Goal: Task Accomplishment & Management: Complete application form

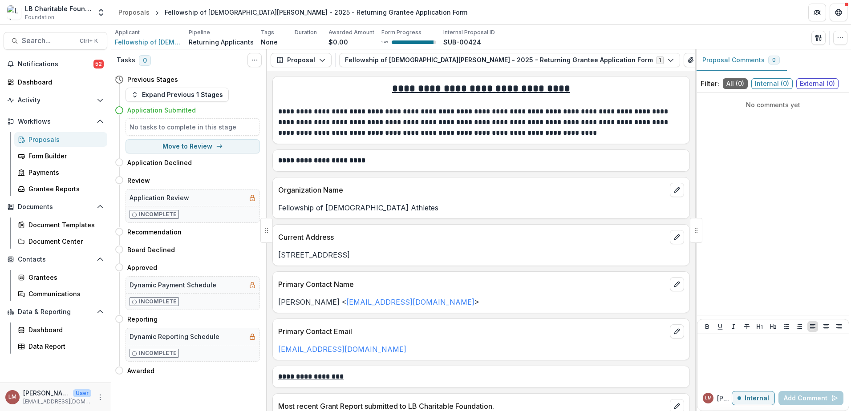
scroll to position [389, 0]
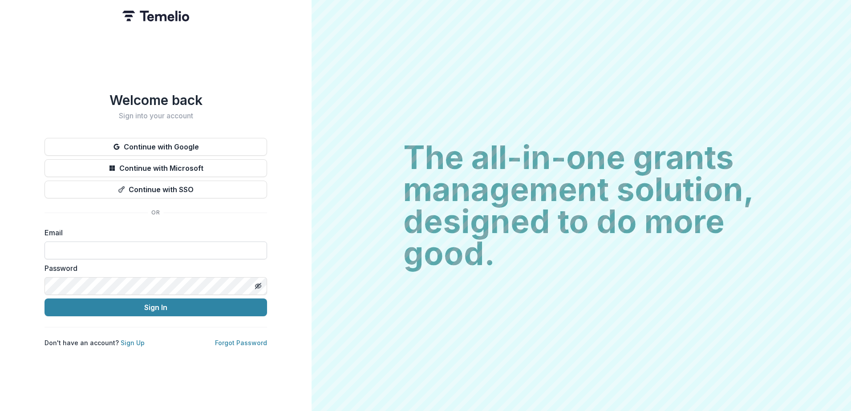
click at [86, 244] on input at bounding box center [156, 251] width 223 height 18
type input "**********"
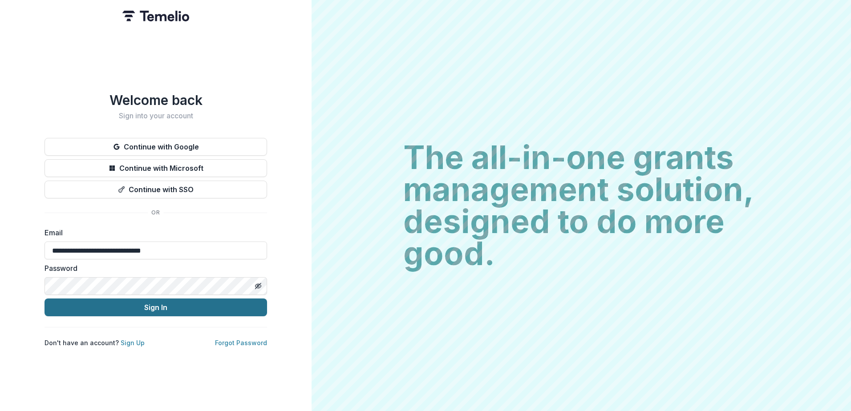
click at [132, 308] on button "Sign In" at bounding box center [156, 308] width 223 height 18
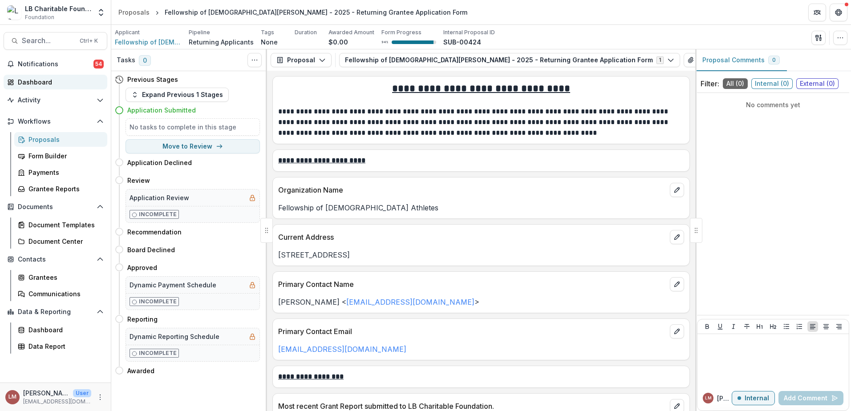
click at [40, 79] on div "Dashboard" at bounding box center [59, 81] width 82 height 9
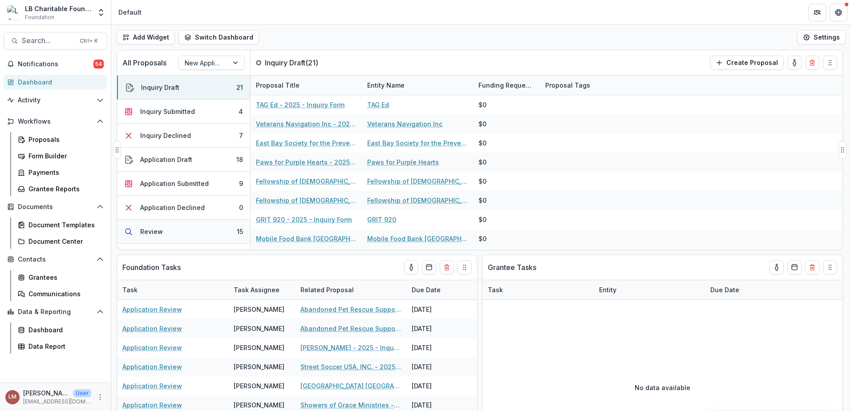
click at [146, 234] on div "Review" at bounding box center [151, 231] width 23 height 9
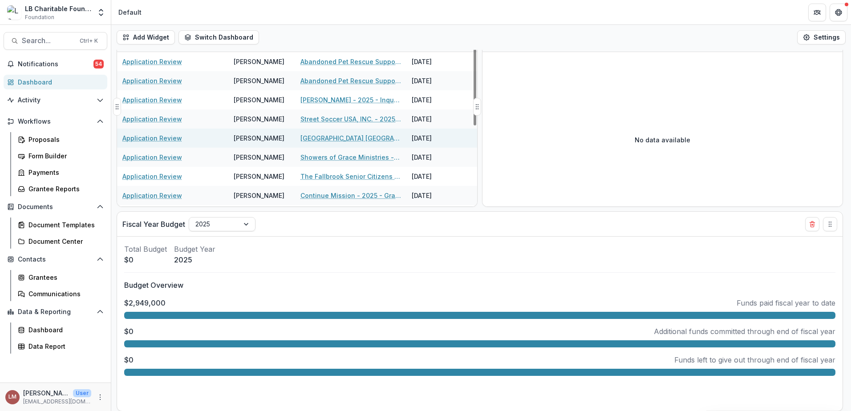
scroll to position [248, 0]
click at [142, 138] on link "Application Review" at bounding box center [152, 137] width 60 height 9
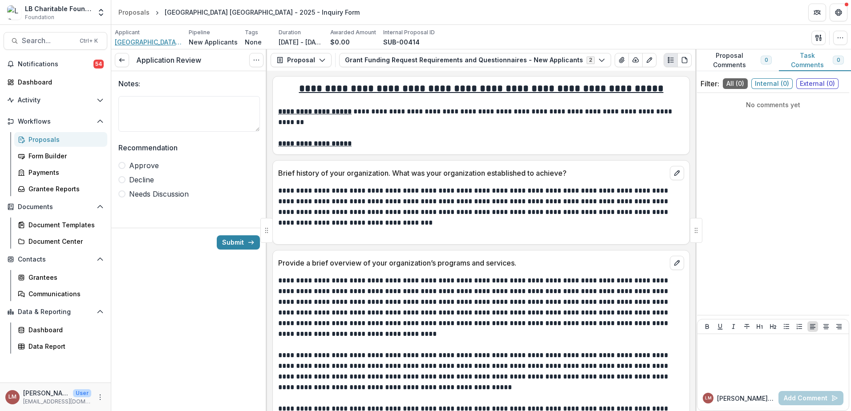
click at [157, 44] on span "City of Refuge Sacramento" at bounding box center [148, 41] width 67 height 9
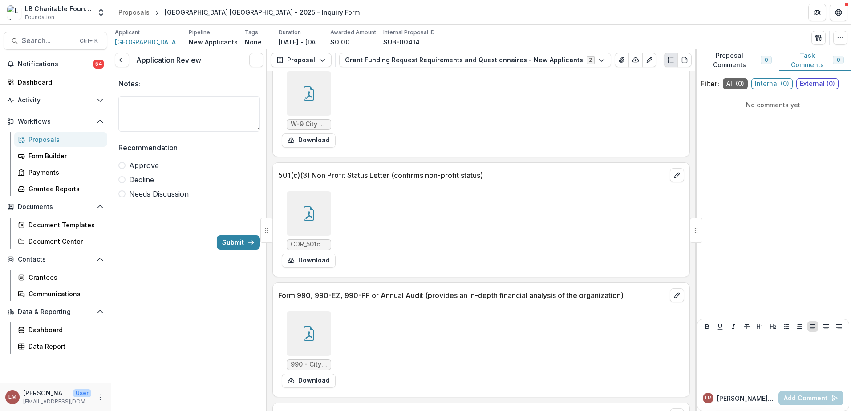
scroll to position [5713, 0]
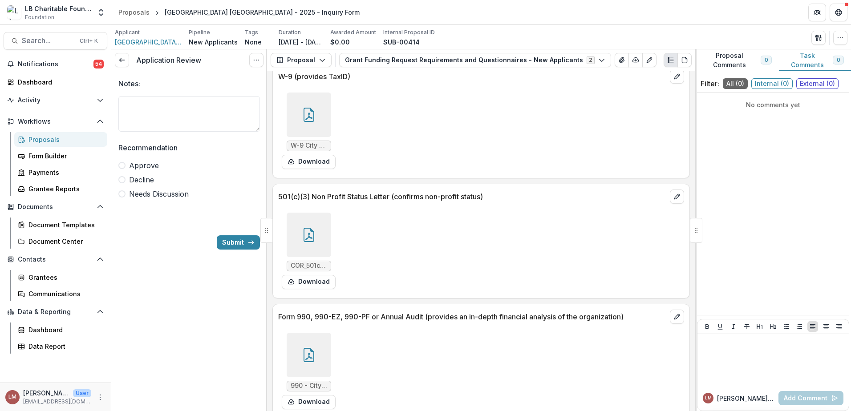
click at [302, 228] on icon at bounding box center [309, 235] width 14 height 14
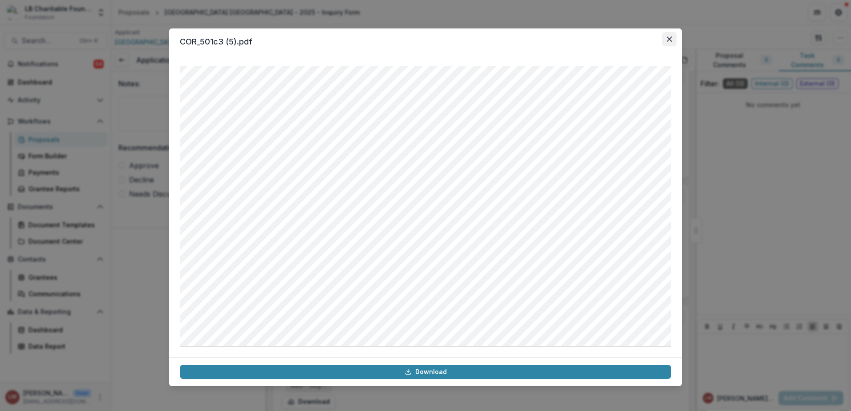
click at [670, 41] on icon "Close" at bounding box center [669, 39] width 5 height 5
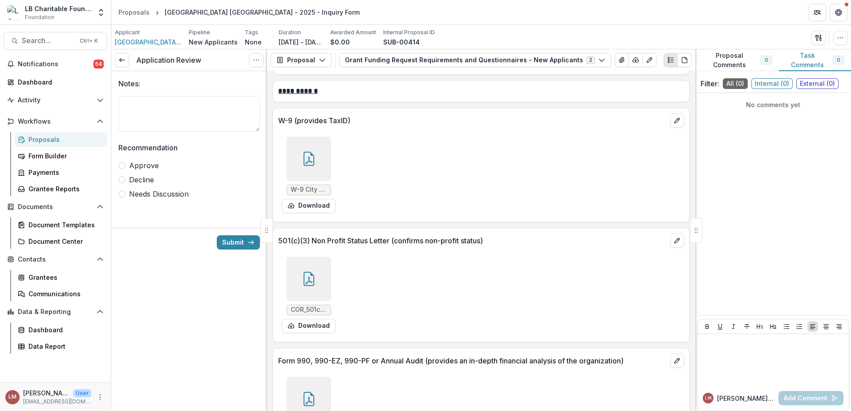
scroll to position [5658, 0]
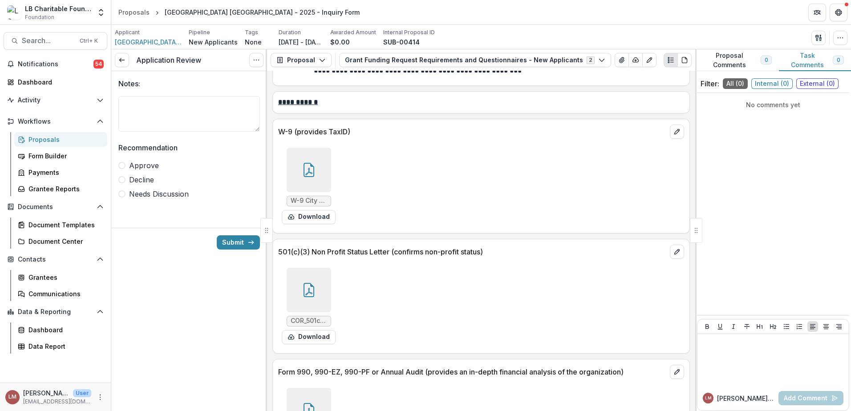
click at [313, 148] on div at bounding box center [309, 170] width 45 height 45
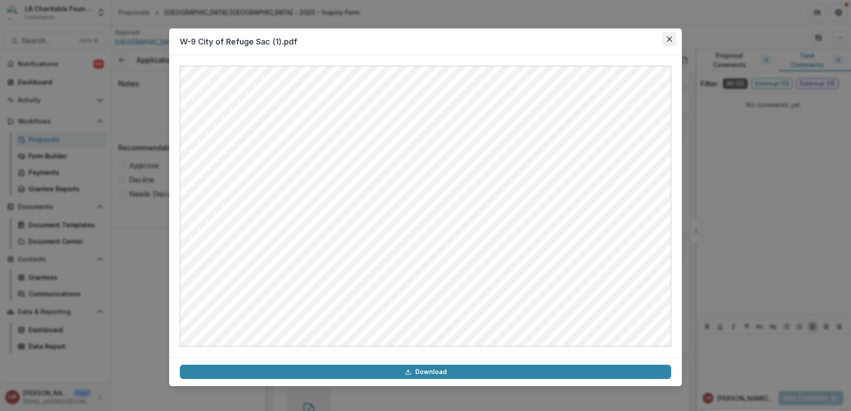
click at [671, 42] on button "Close" at bounding box center [669, 39] width 14 height 14
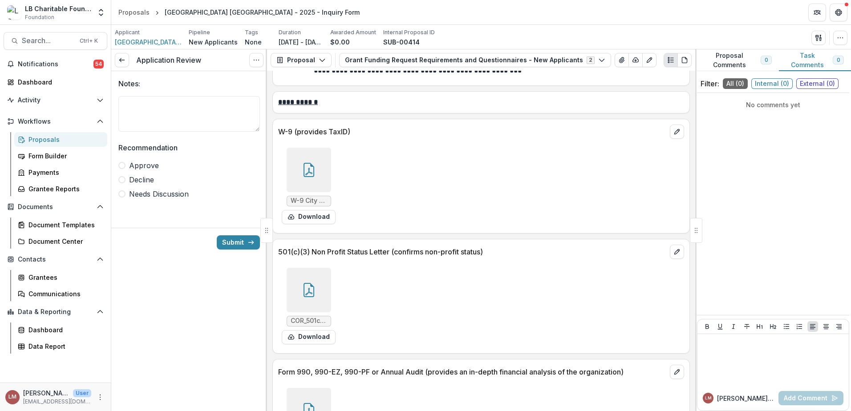
click at [317, 388] on div at bounding box center [309, 410] width 45 height 45
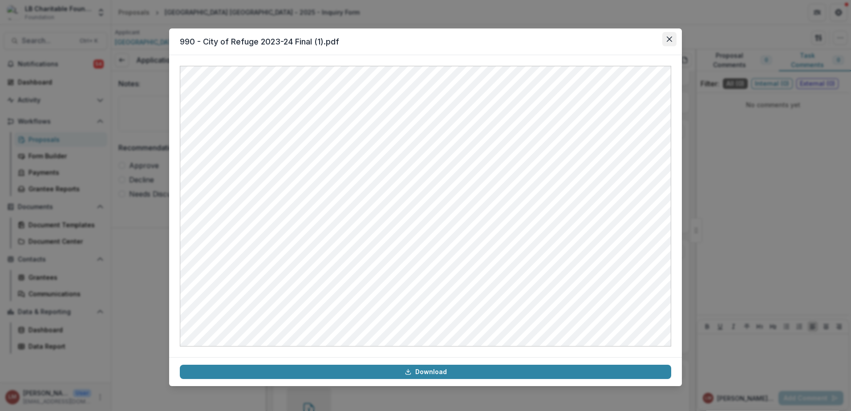
click at [670, 40] on icon "Close" at bounding box center [669, 39] width 5 height 5
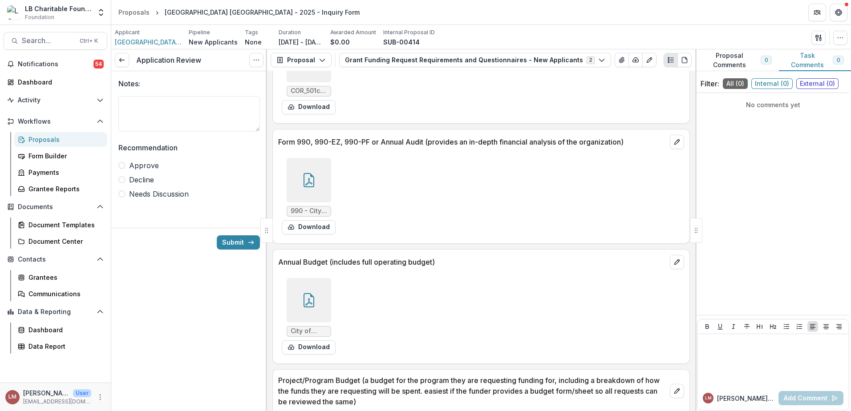
scroll to position [5894, 0]
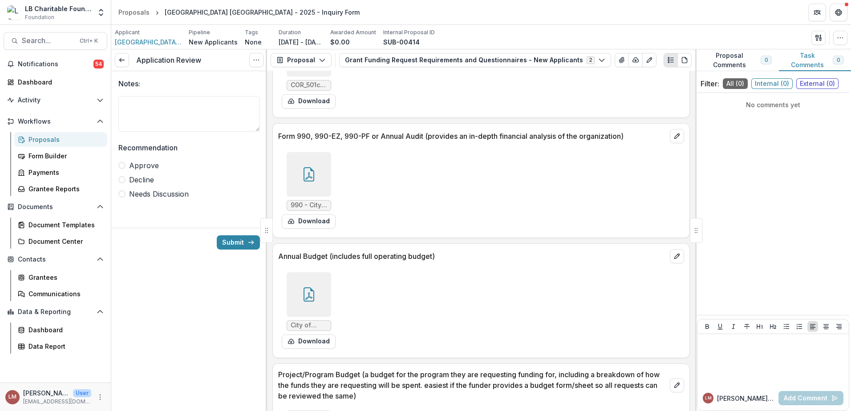
click at [310, 292] on icon at bounding box center [308, 296] width 7 height 8
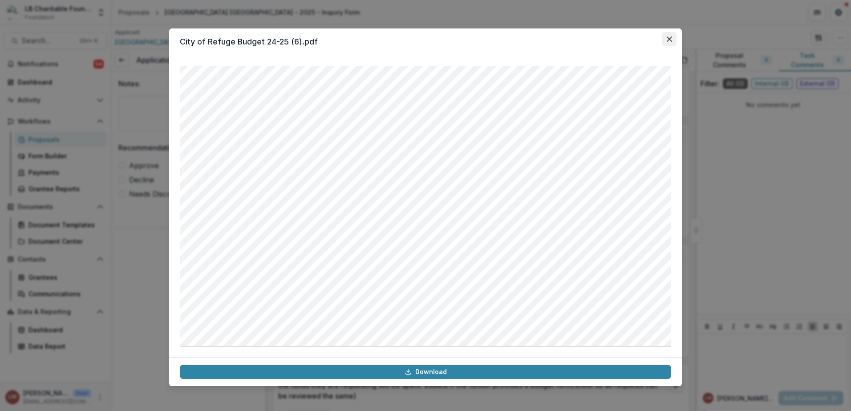
click at [670, 40] on icon "Close" at bounding box center [669, 39] width 5 height 5
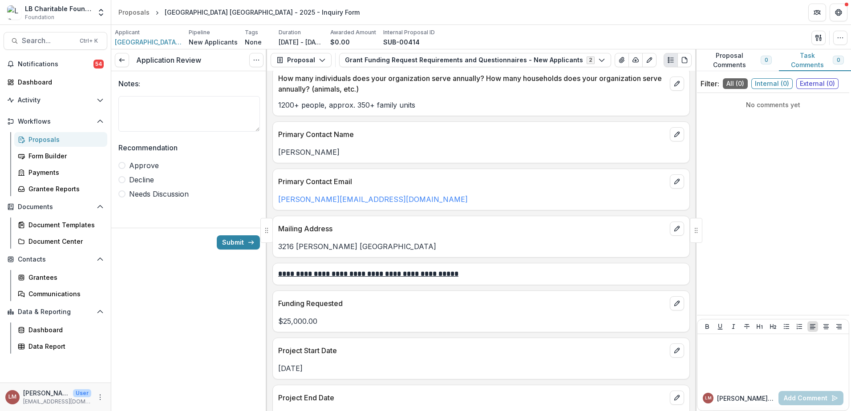
scroll to position [825, 0]
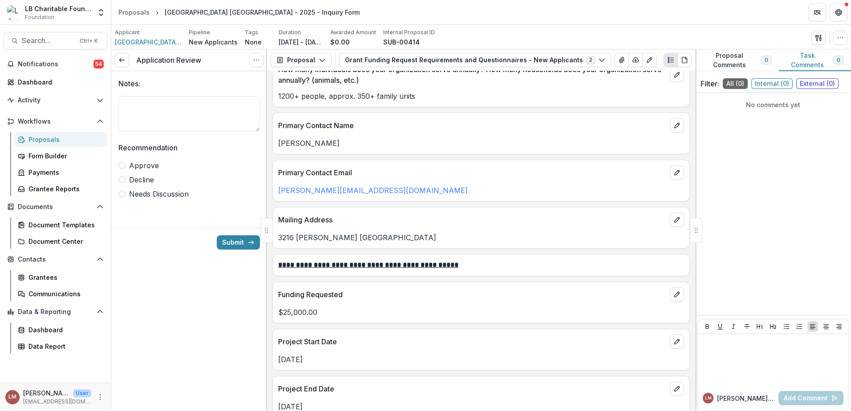
click at [393, 185] on p "loren@cityofreugesac.com" at bounding box center [481, 190] width 406 height 11
click at [335, 138] on p "Loren Ditmore" at bounding box center [481, 143] width 406 height 11
drag, startPoint x: 332, startPoint y: 132, endPoint x: 272, endPoint y: 131, distance: 60.1
click at [272, 131] on div "**********" at bounding box center [481, 241] width 428 height 341
drag, startPoint x: 272, startPoint y: 131, endPoint x: 280, endPoint y: 131, distance: 7.6
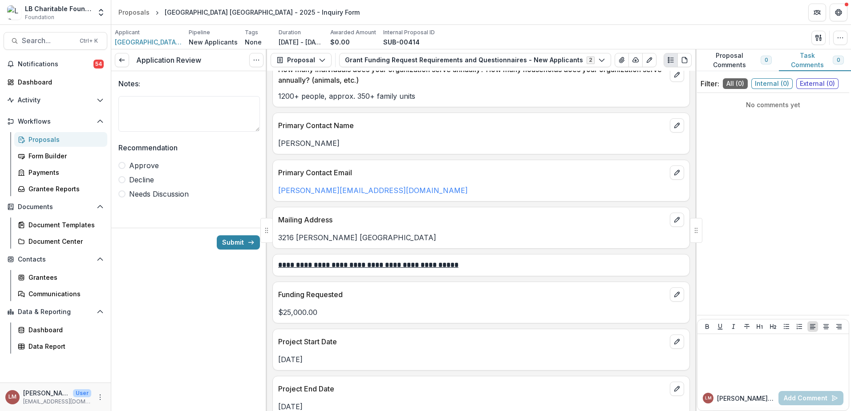
copy p "Loren Ditmore"
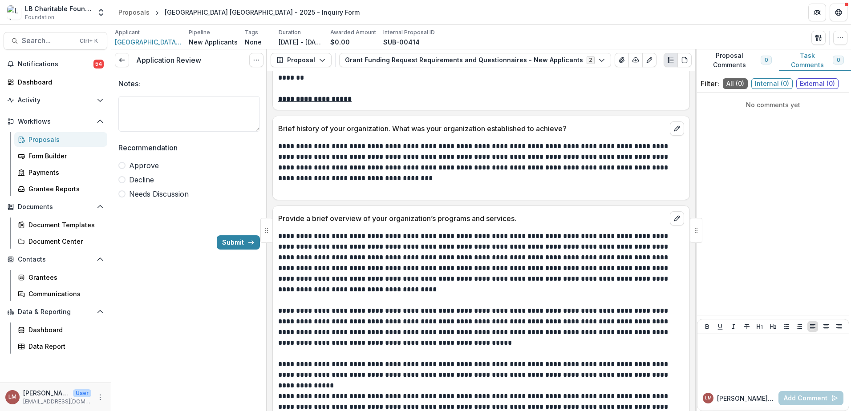
scroll to position [0, 0]
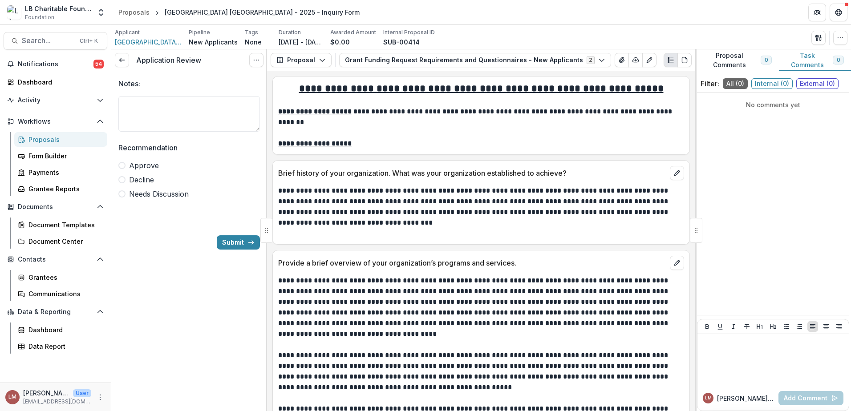
click at [121, 195] on span at bounding box center [121, 194] width 7 height 7
click at [231, 243] on button "Submit" at bounding box center [238, 242] width 43 height 14
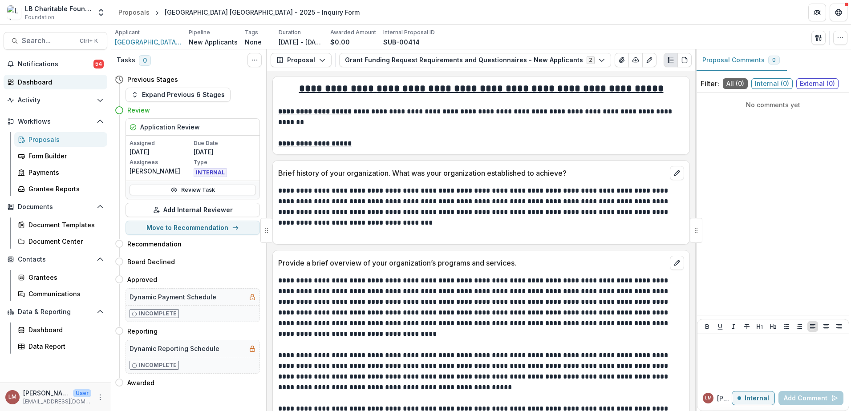
click at [38, 85] on div "Dashboard" at bounding box center [59, 81] width 82 height 9
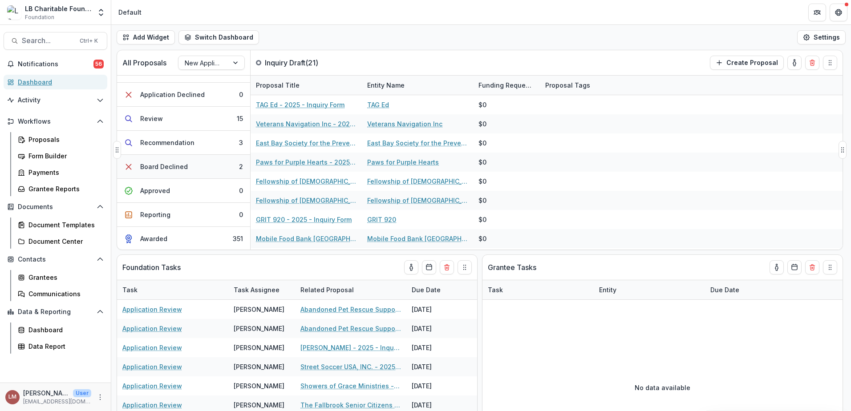
scroll to position [114, 0]
click at [183, 139] on div "Recommendation" at bounding box center [167, 141] width 54 height 9
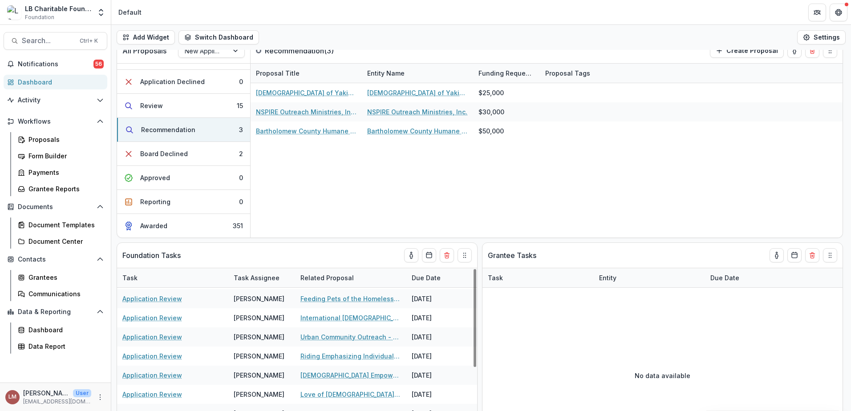
scroll to position [0, 0]
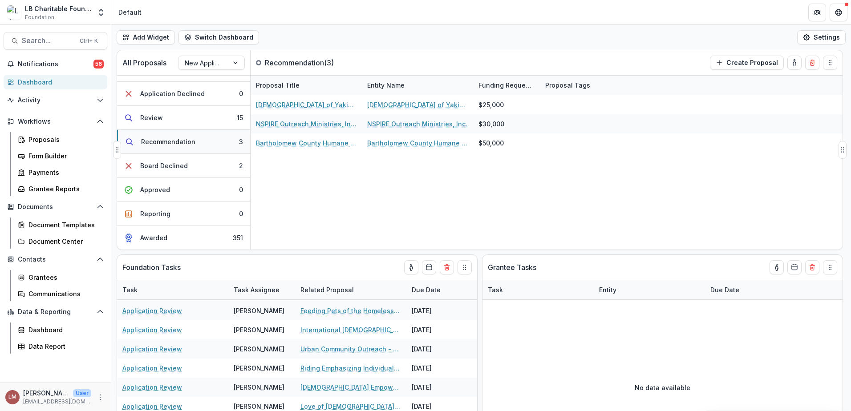
click at [177, 142] on div "Recommendation" at bounding box center [168, 141] width 54 height 9
click at [197, 122] on button "Review 15" at bounding box center [183, 118] width 133 height 24
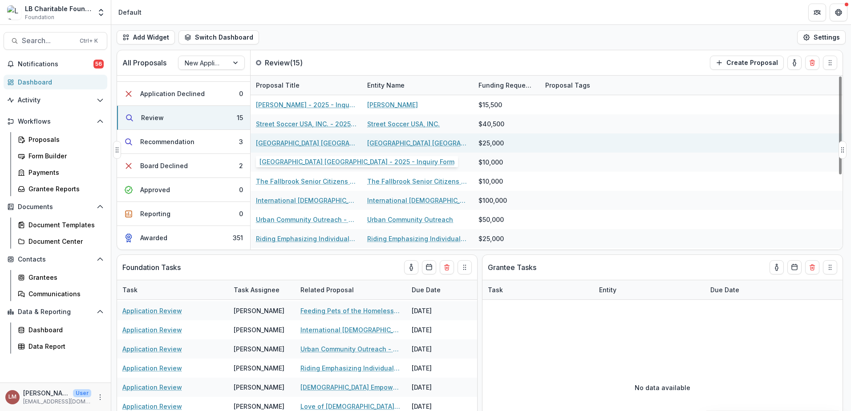
click at [283, 142] on link "City of Refuge Sacramento - 2025 - Inquiry Form" at bounding box center [306, 142] width 101 height 9
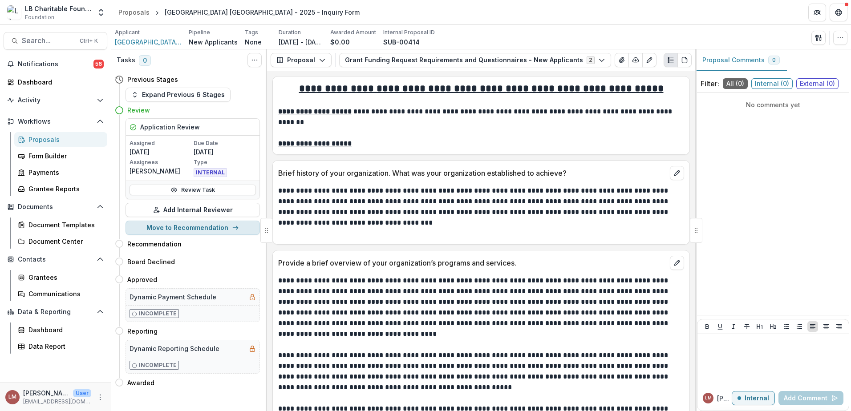
click at [195, 229] on button "Move to Recommendation" at bounding box center [193, 228] width 134 height 14
select select "**********"
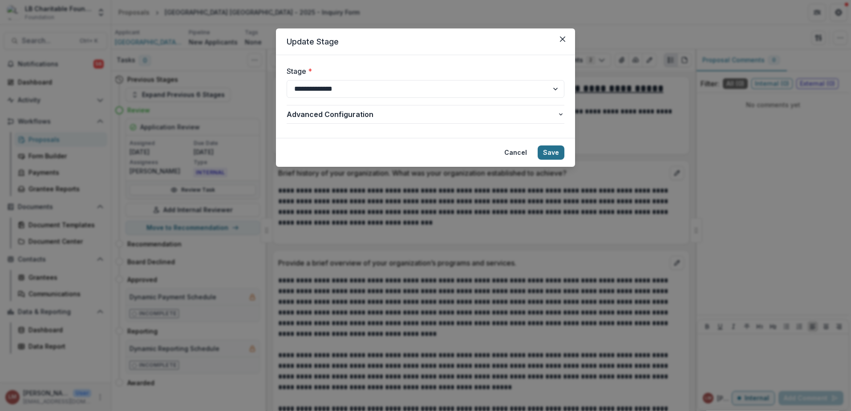
click at [551, 154] on button "Save" at bounding box center [551, 153] width 27 height 14
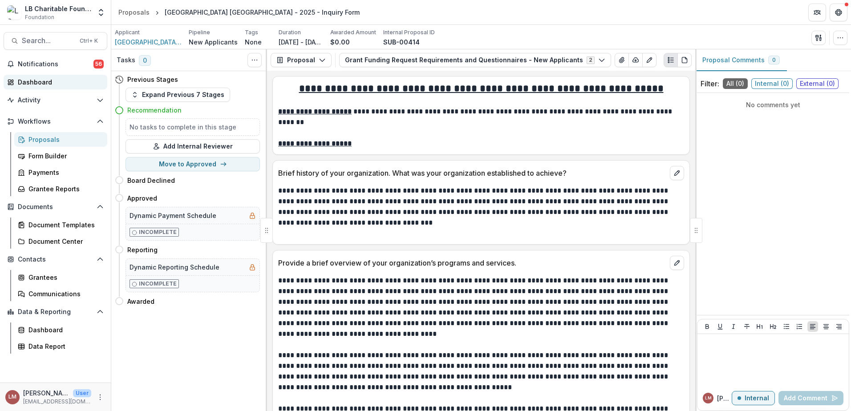
click at [41, 81] on div "Dashboard" at bounding box center [59, 81] width 82 height 9
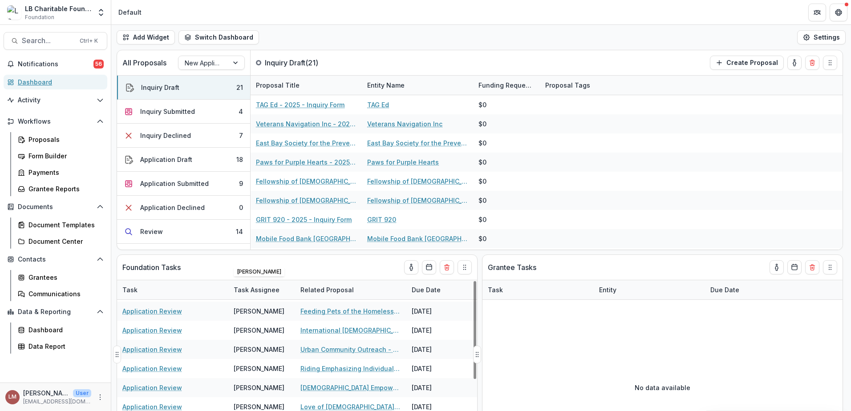
scroll to position [133, 0]
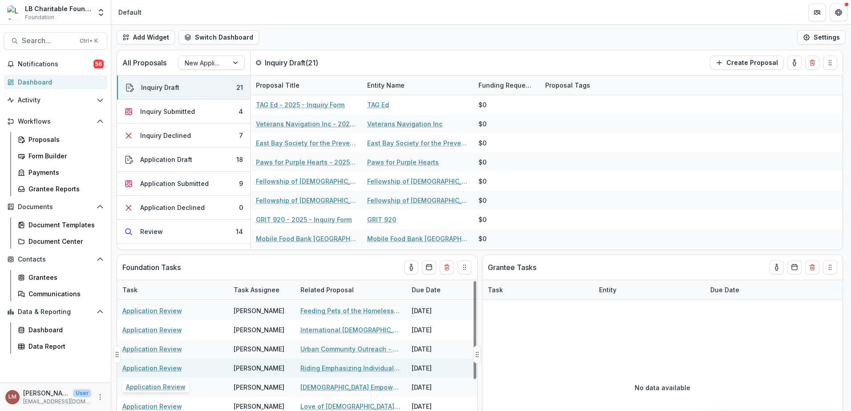
click at [147, 370] on link "Application Review" at bounding box center [152, 368] width 60 height 9
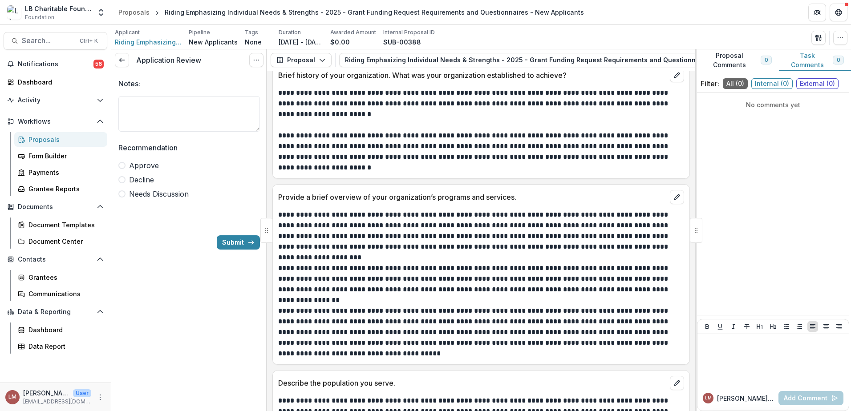
scroll to position [105, 0]
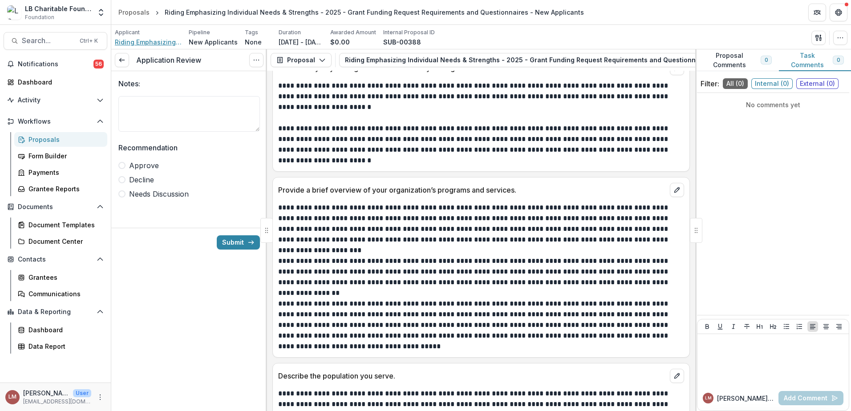
click at [156, 42] on span "Riding Emphasizing Individual Needs & Strengths (REINS)" at bounding box center [148, 41] width 67 height 9
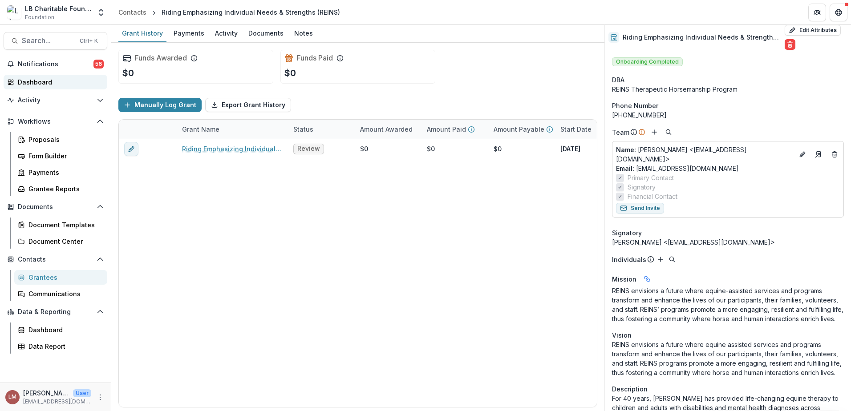
click at [37, 83] on div "Dashboard" at bounding box center [59, 81] width 82 height 9
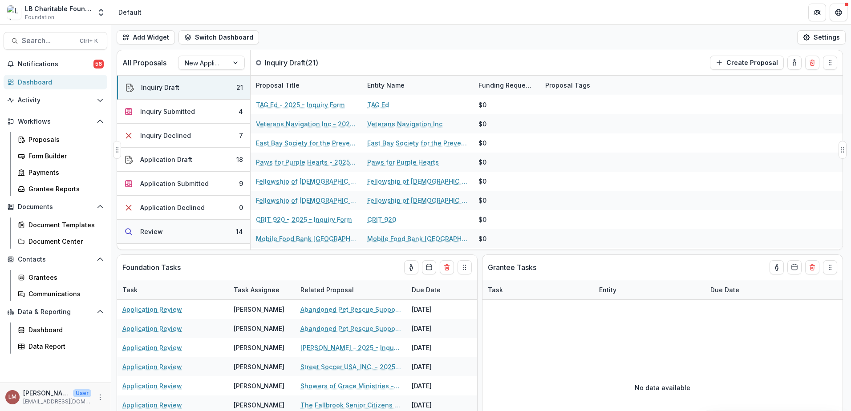
click at [190, 233] on button "Review 14" at bounding box center [183, 232] width 133 height 24
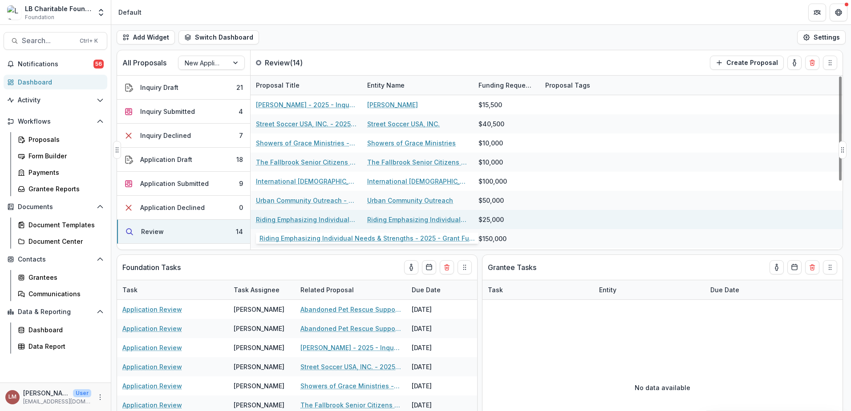
click at [287, 217] on link "Riding Emphasizing Individual Needs & Strengths - 2025 - Grant Funding Request …" at bounding box center [306, 219] width 101 height 9
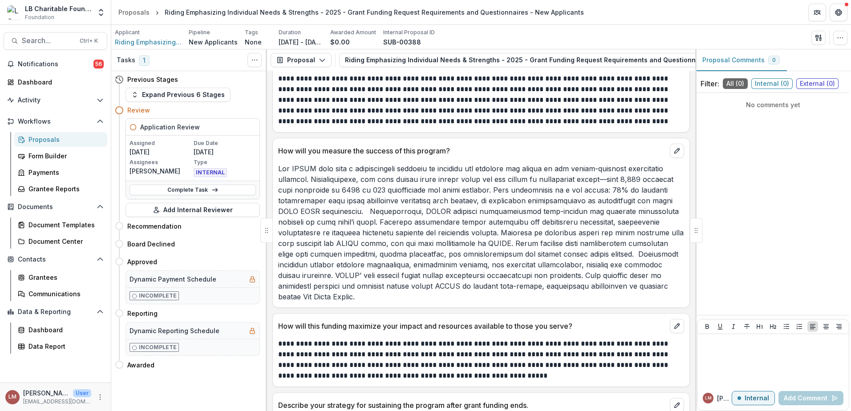
scroll to position [1738, 0]
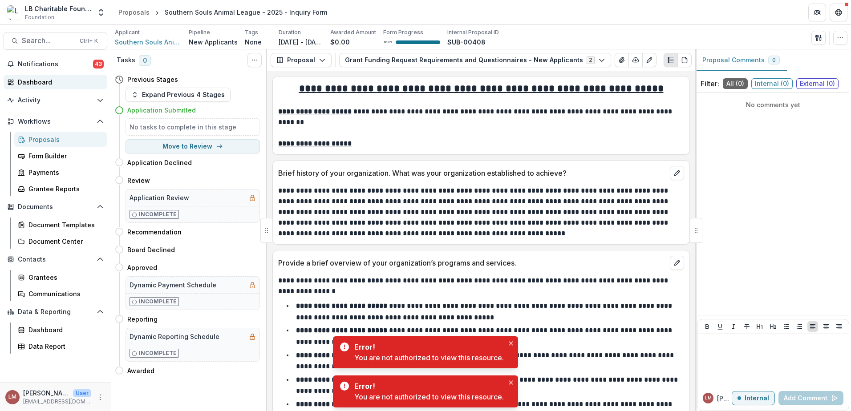
click at [34, 85] on div "Dashboard" at bounding box center [59, 81] width 82 height 9
